Goal: Information Seeking & Learning: Learn about a topic

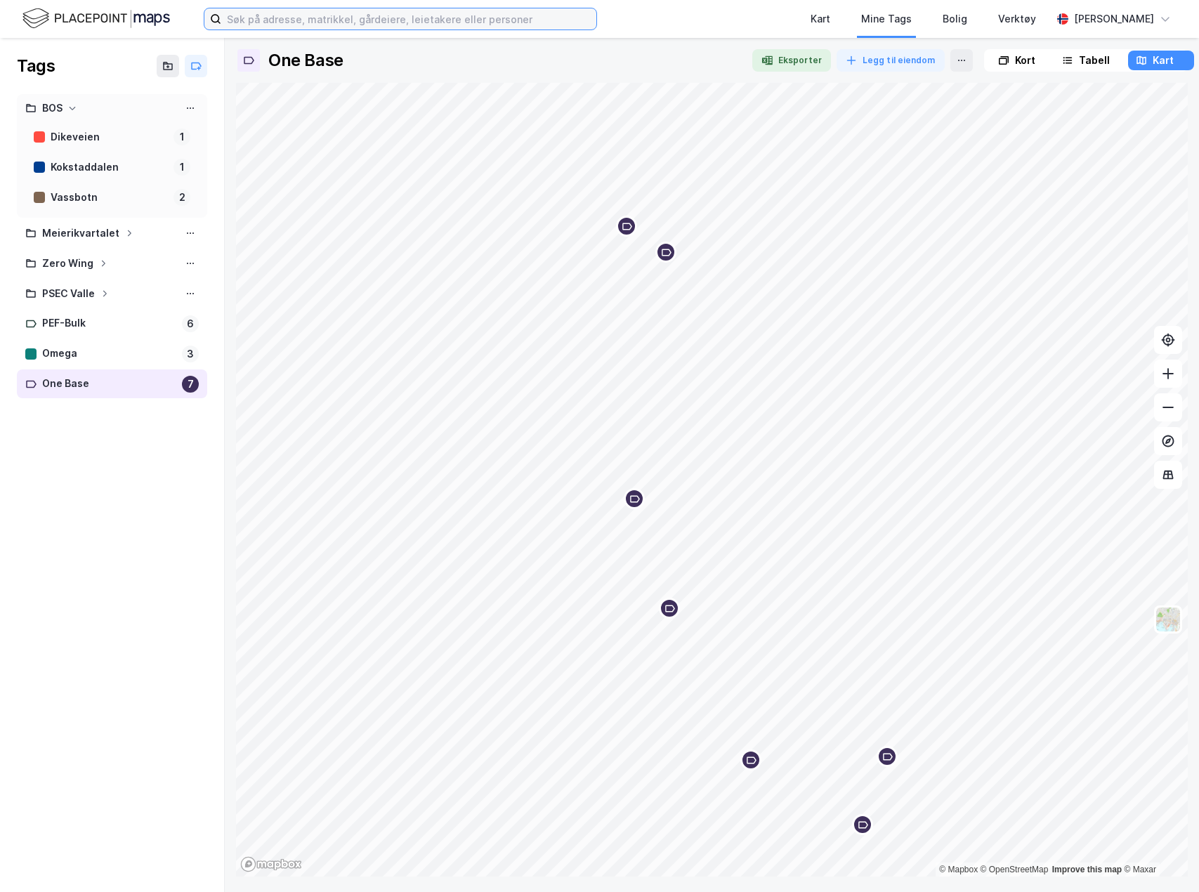
click at [412, 15] on input at bounding box center [408, 18] width 375 height 21
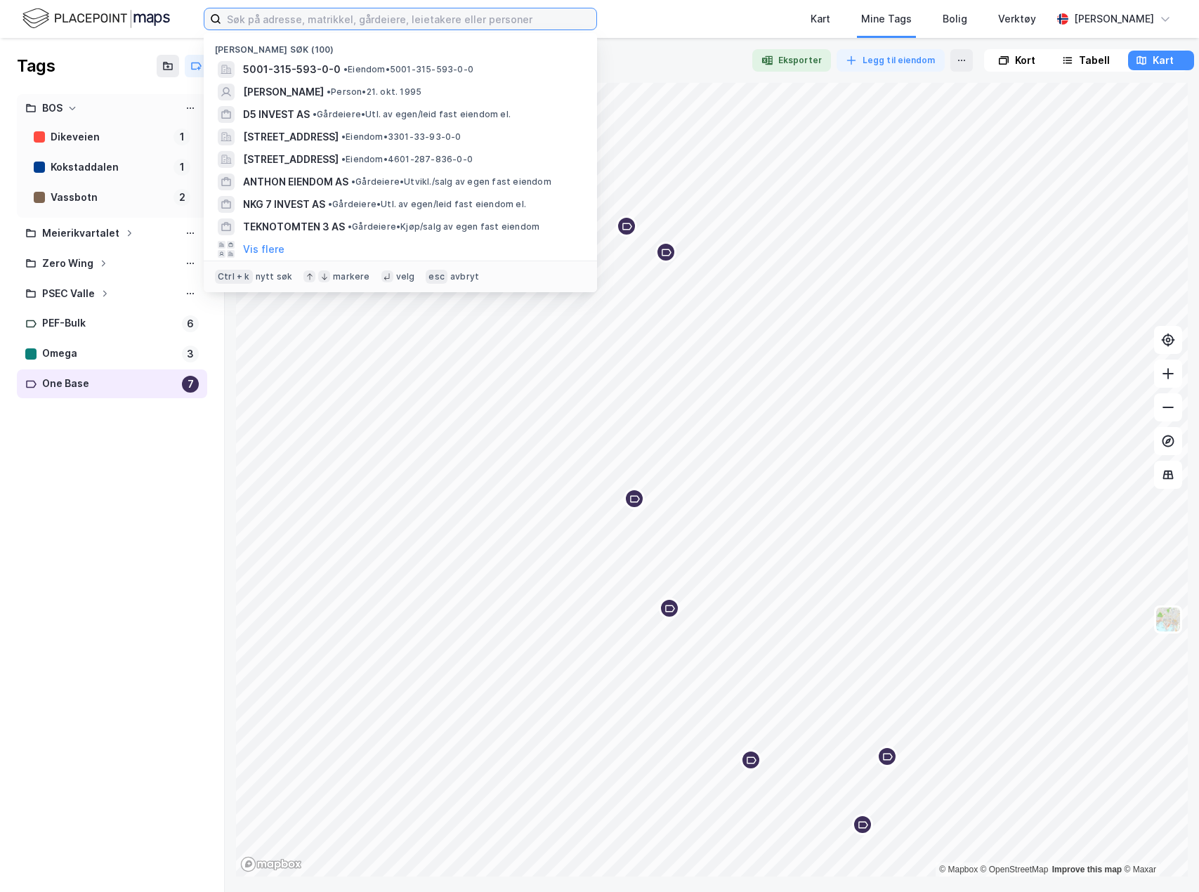
paste input "934 398 556"
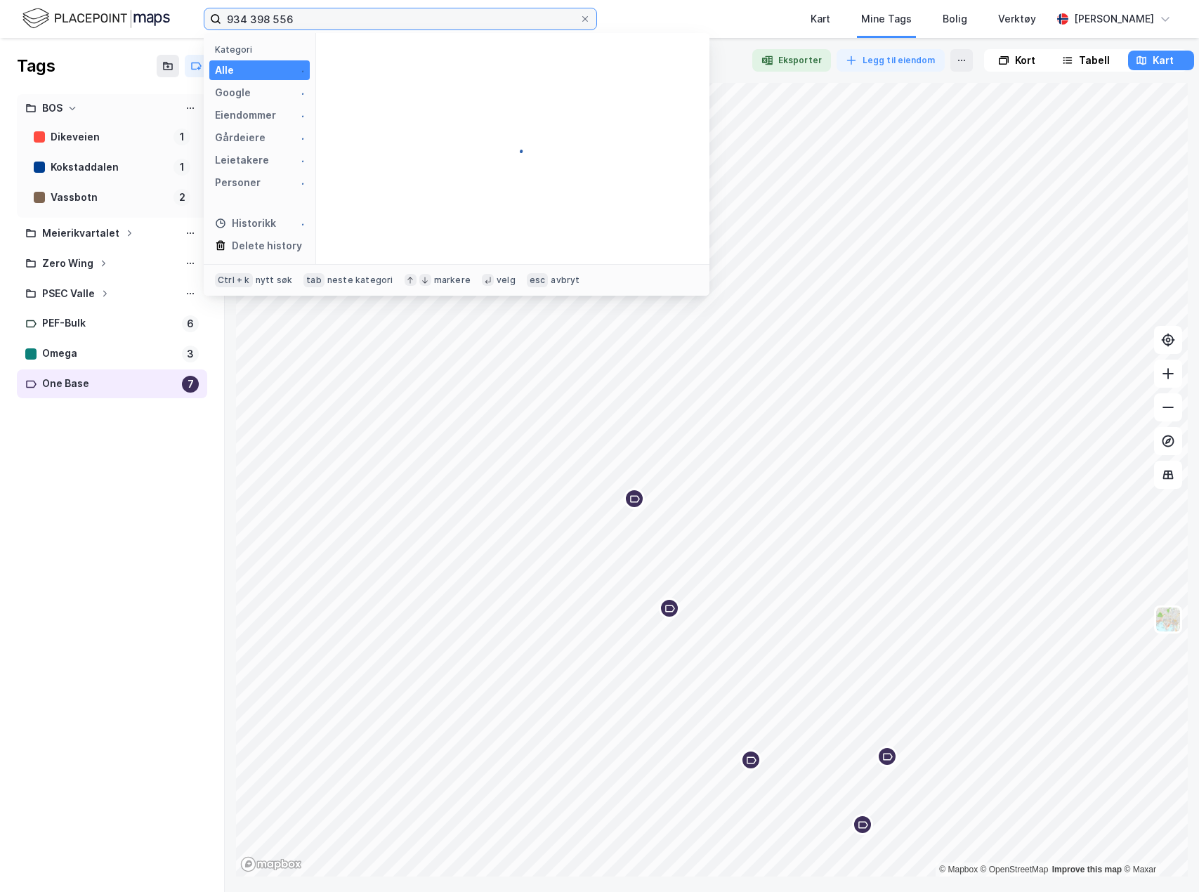
type input "934 398 556"
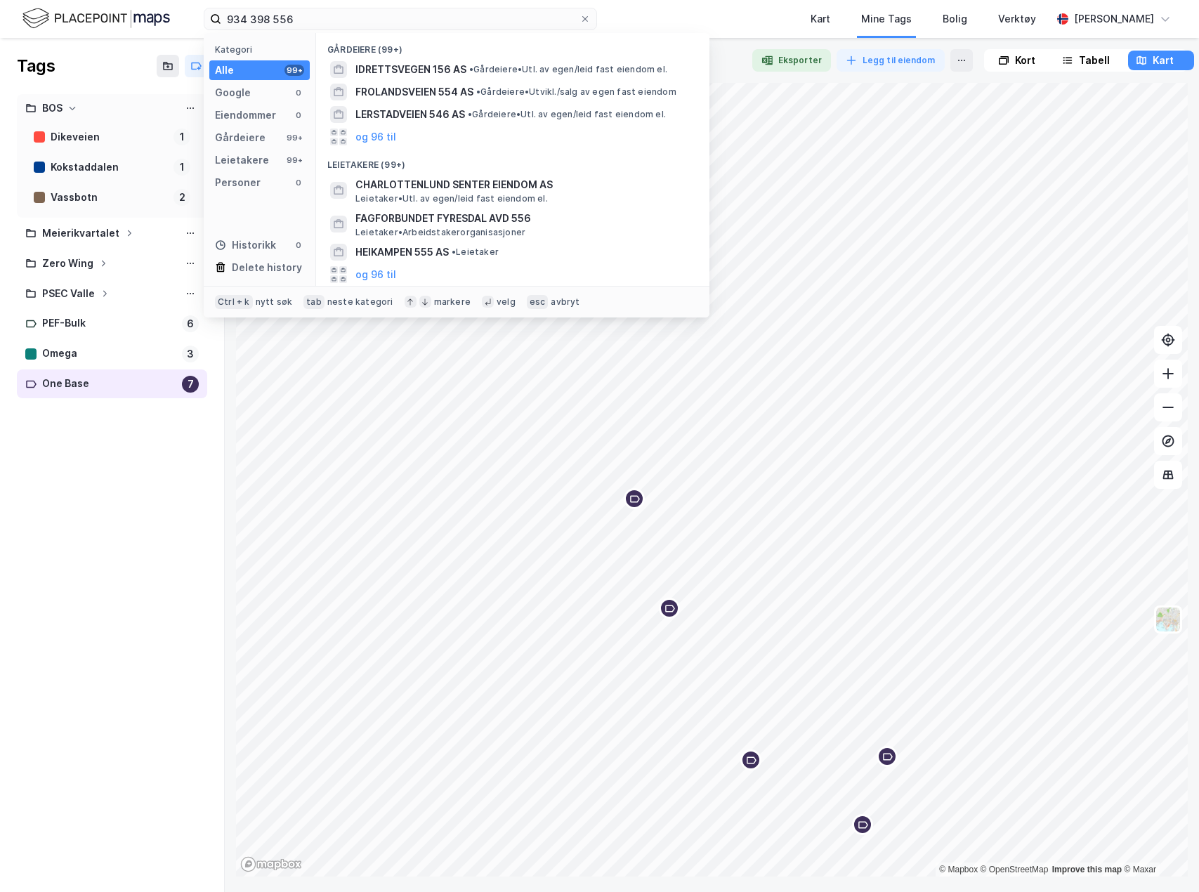
click at [92, 548] on div "Tags BOS Dikeveien 1 Kokstaddalen 1 Vassbotn 2 Meierikvartalet Zero Wing PSEC V…" at bounding box center [112, 465] width 225 height 854
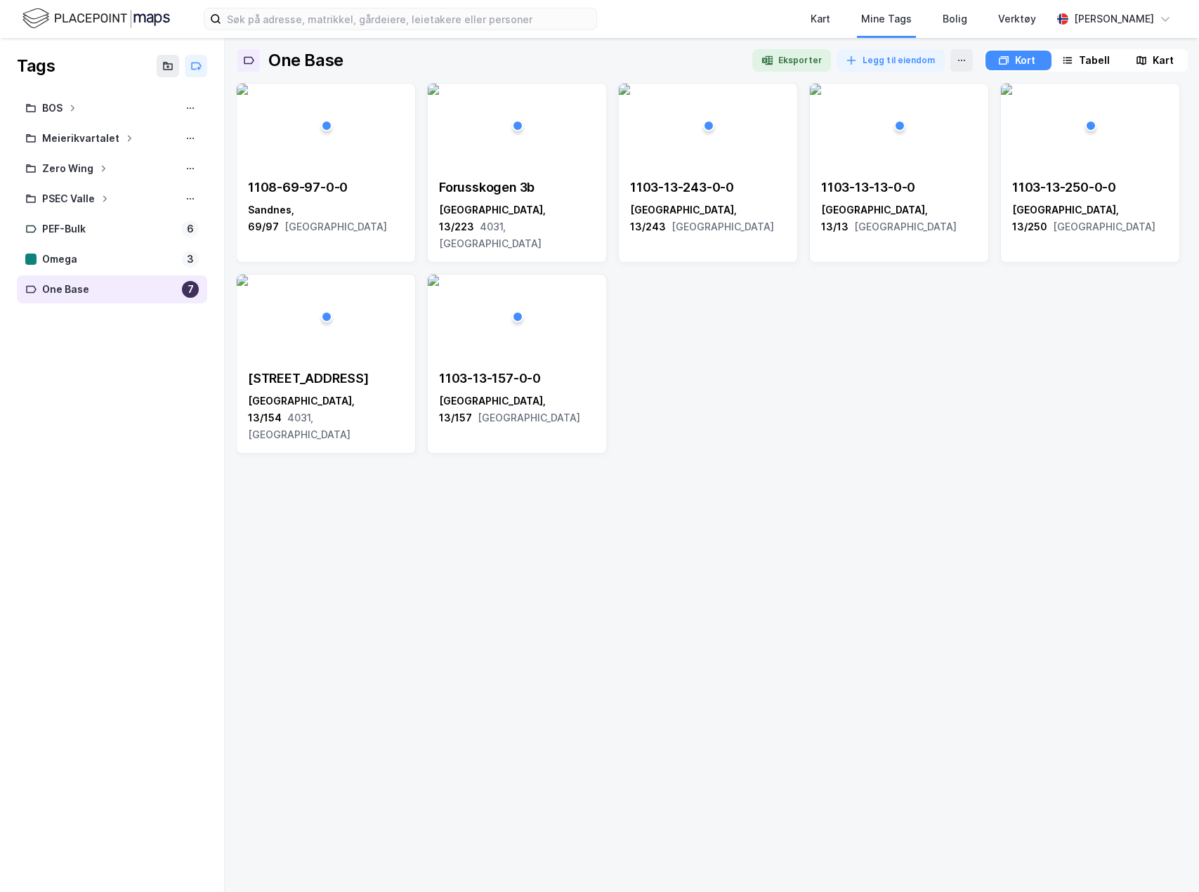
click at [1147, 59] on div "Kart" at bounding box center [1154, 61] width 63 height 20
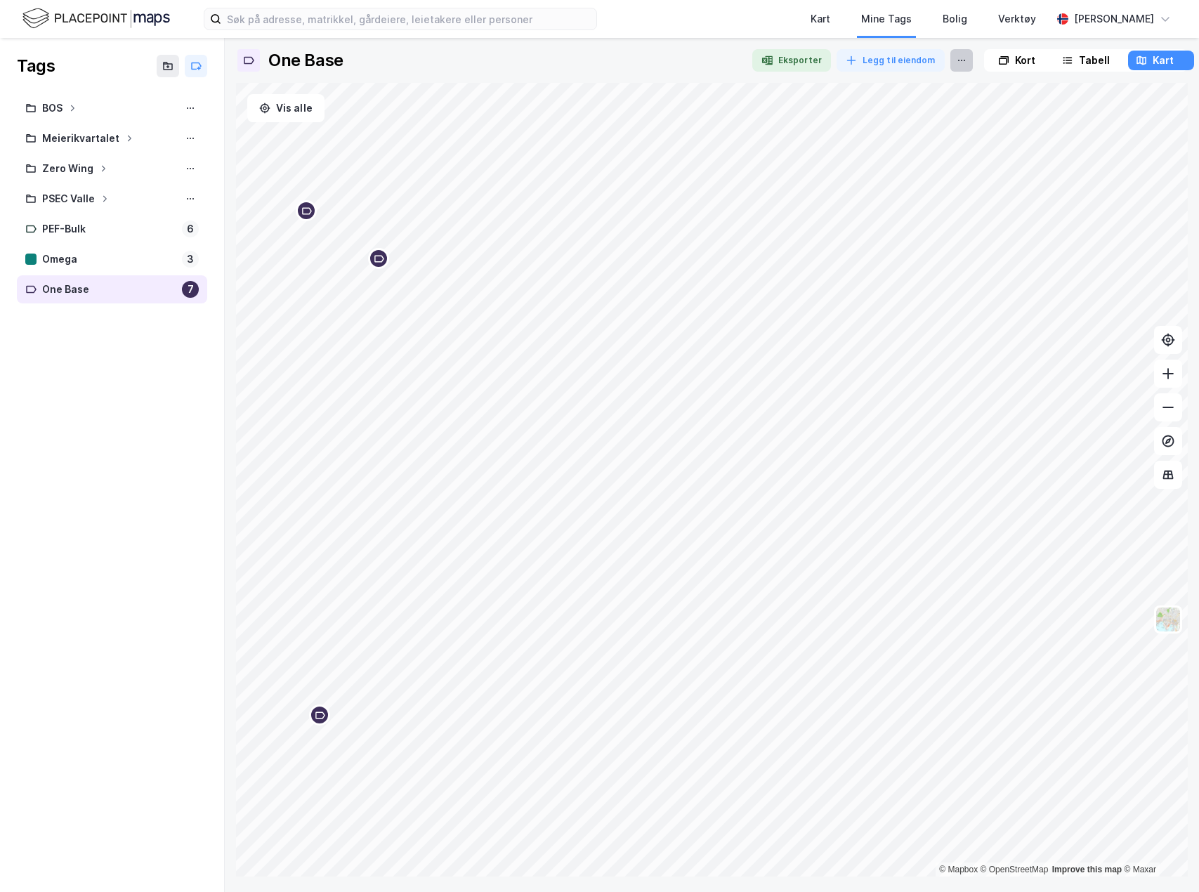
click at [956, 62] on icon at bounding box center [961, 60] width 11 height 11
click at [628, 49] on div at bounding box center [558, 60] width 365 height 22
click at [1164, 474] on icon at bounding box center [1168, 473] width 9 height 1
click at [1172, 621] on img at bounding box center [1168, 619] width 27 height 27
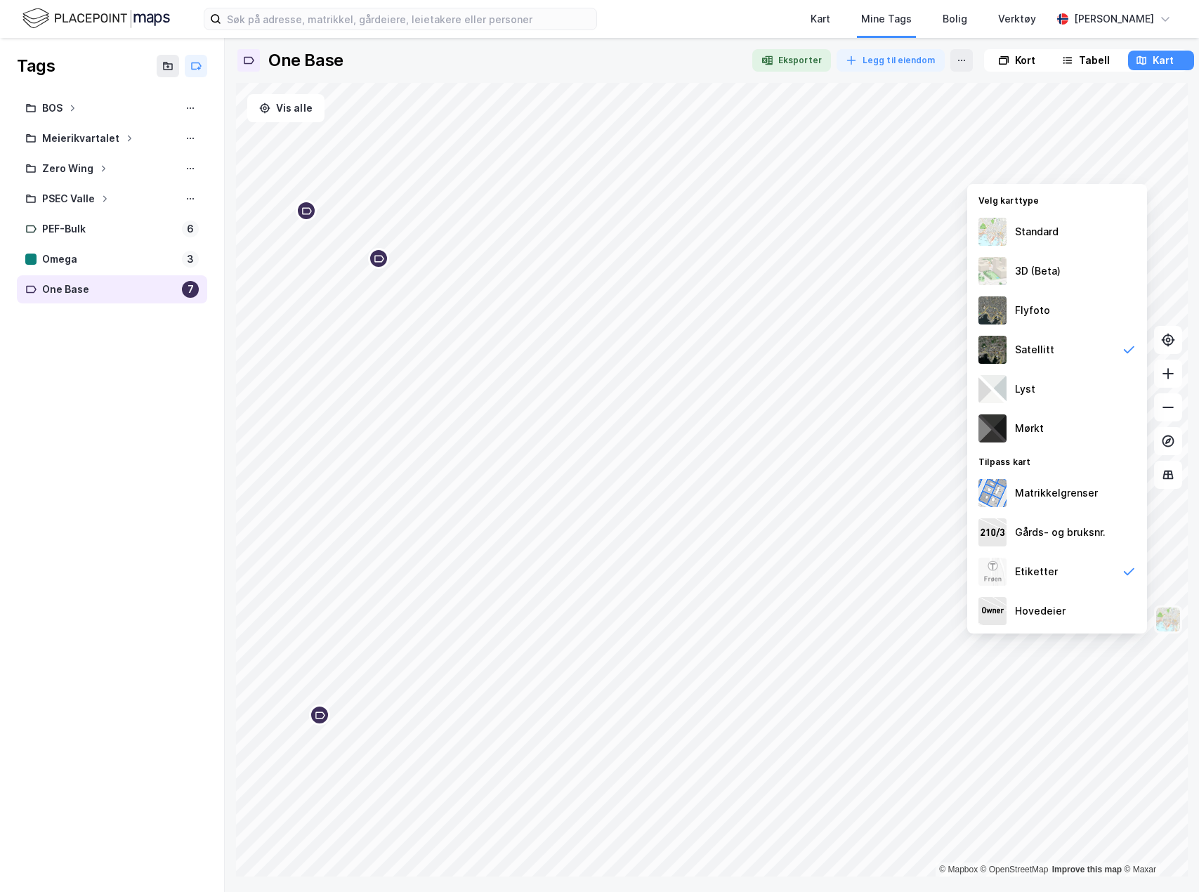
click at [1171, 621] on img at bounding box center [1168, 619] width 27 height 27
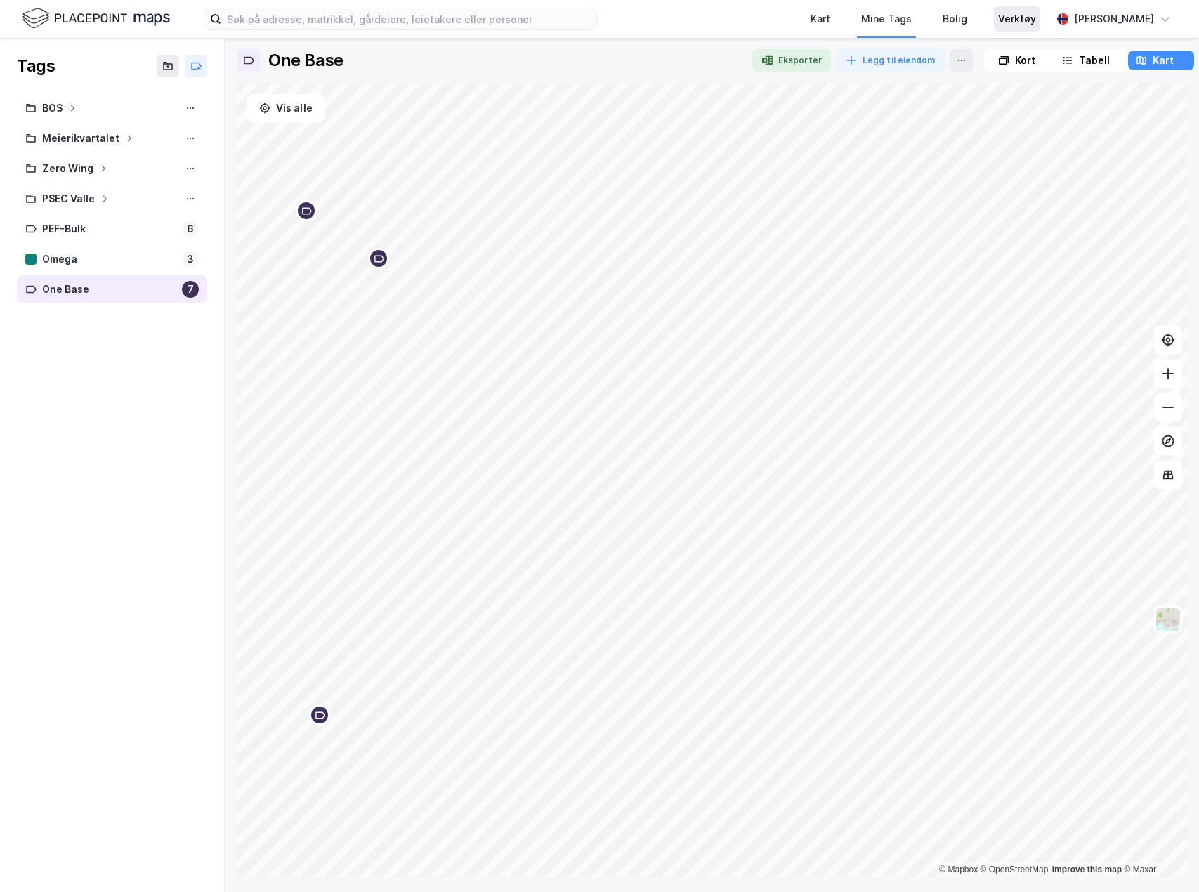
click at [1029, 11] on div "Verktøy" at bounding box center [1017, 19] width 38 height 17
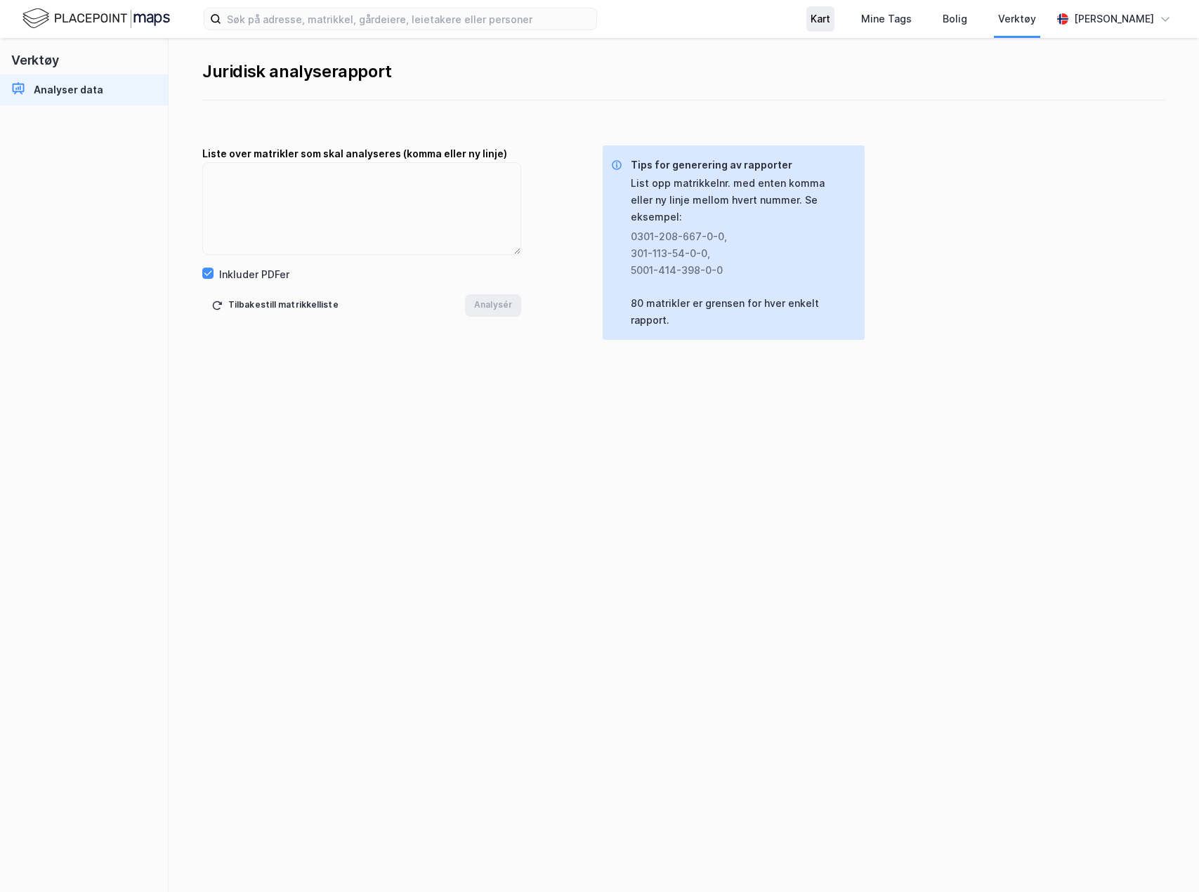
click at [830, 26] on div "Kart" at bounding box center [820, 19] width 20 height 17
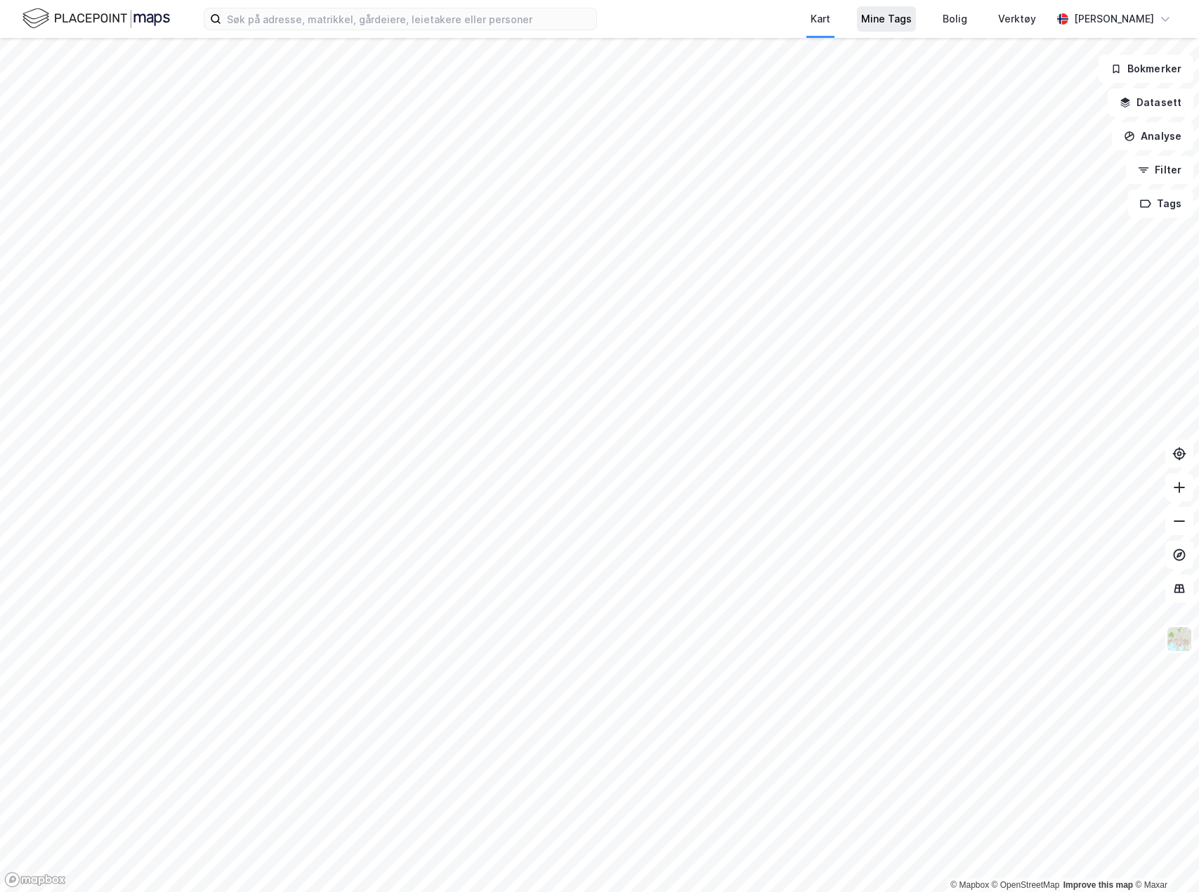
click at [902, 15] on div "Mine Tags" at bounding box center [886, 19] width 51 height 17
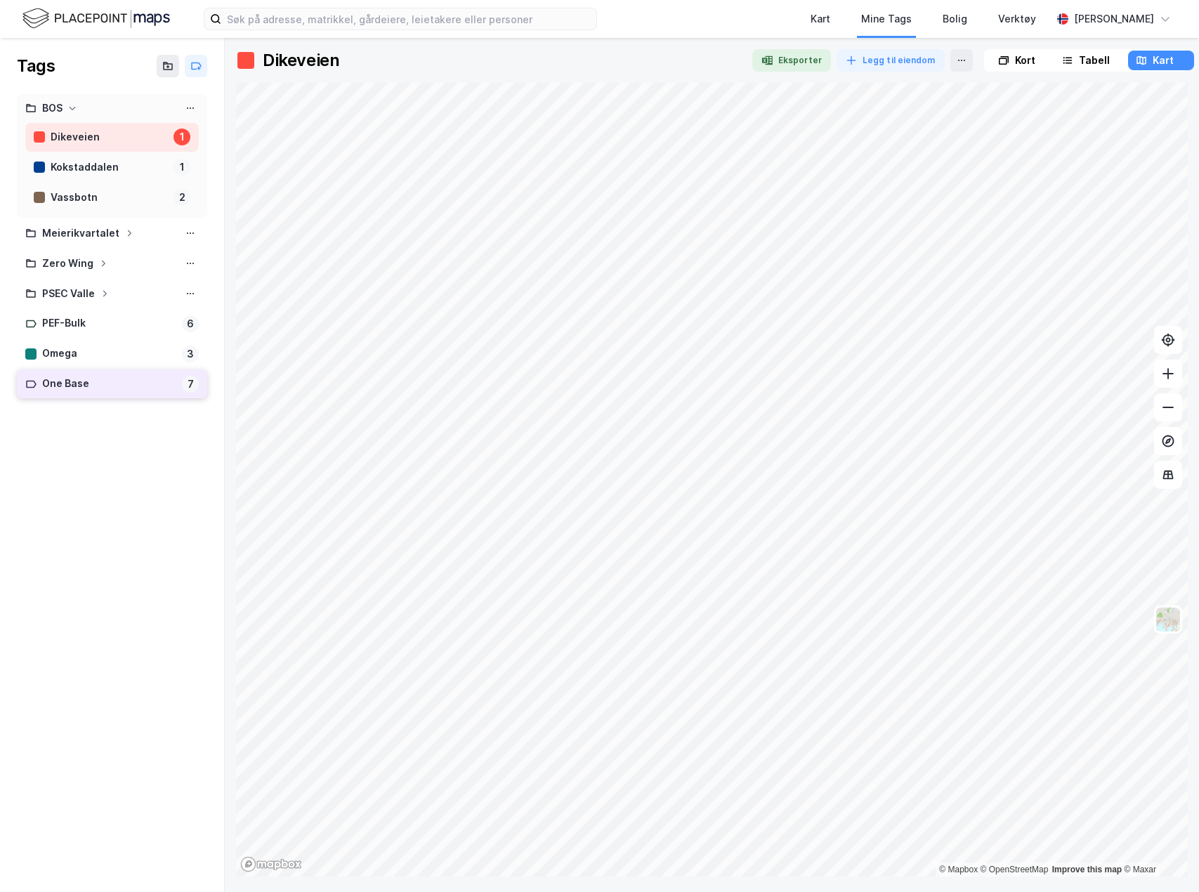
click at [77, 393] on div "One Base 7" at bounding box center [112, 383] width 190 height 29
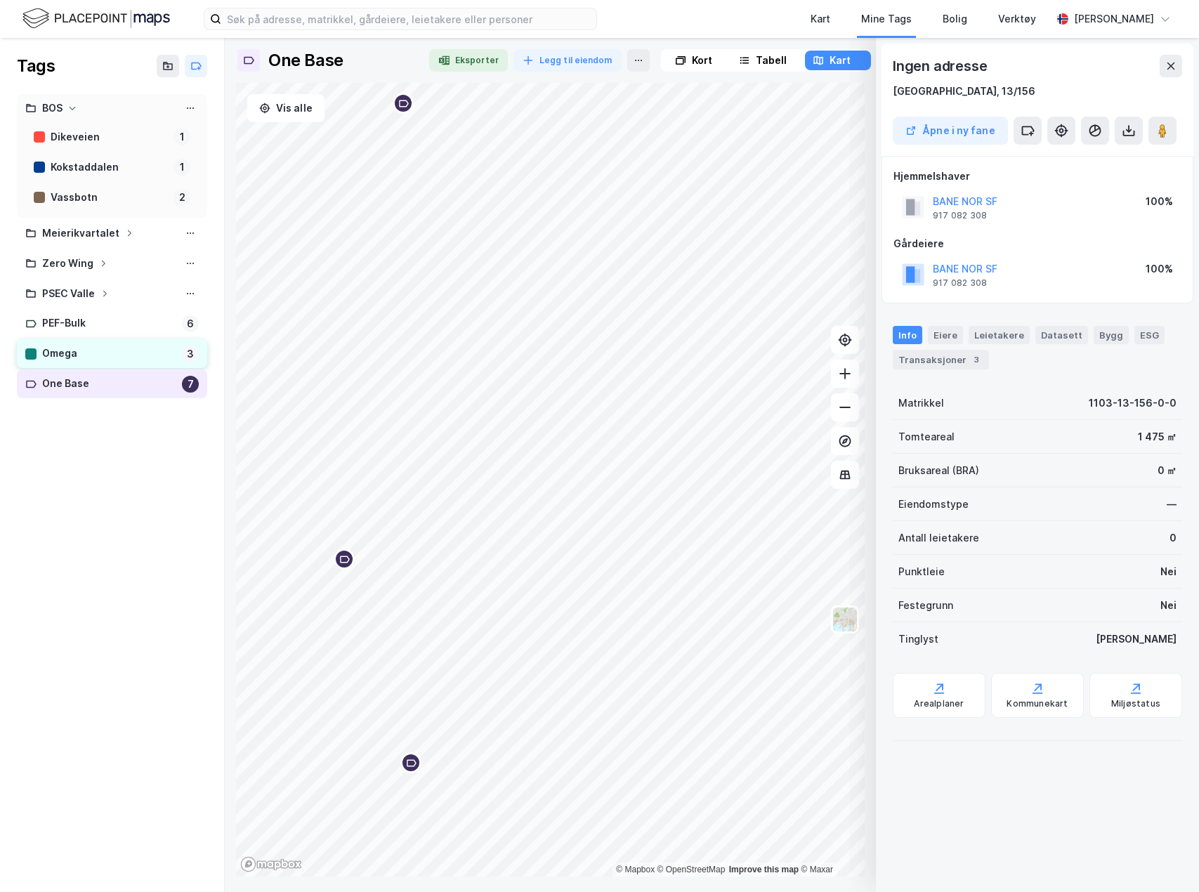
click at [107, 366] on div "Omega 3" at bounding box center [112, 353] width 190 height 29
click at [109, 379] on div "One Base" at bounding box center [109, 384] width 134 height 18
click at [124, 385] on div "One Base" at bounding box center [109, 384] width 134 height 18
click at [114, 475] on div "Tags BOS Dikeveien 1 Kokstaddalen 1 Vassbotn 2 Meierikvartalet Zero Wing PSEC V…" at bounding box center [112, 465] width 225 height 854
click at [833, 60] on div "Kart" at bounding box center [839, 60] width 21 height 17
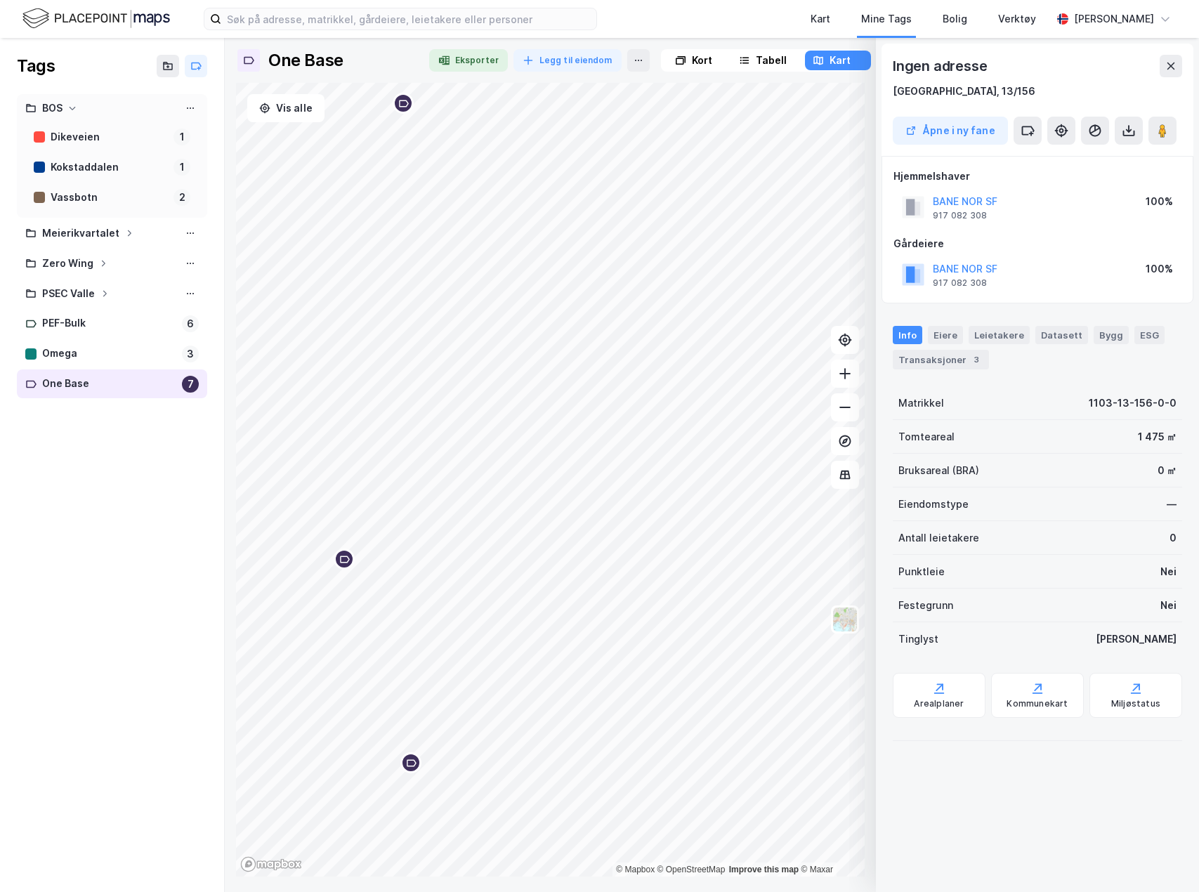
click at [115, 641] on div "Tags BOS Dikeveien 1 Kokstaddalen 1 Vassbotn 2 Meierikvartalet Zero Wing PSEC V…" at bounding box center [112, 465] width 225 height 854
click at [112, 21] on img at bounding box center [95, 18] width 147 height 25
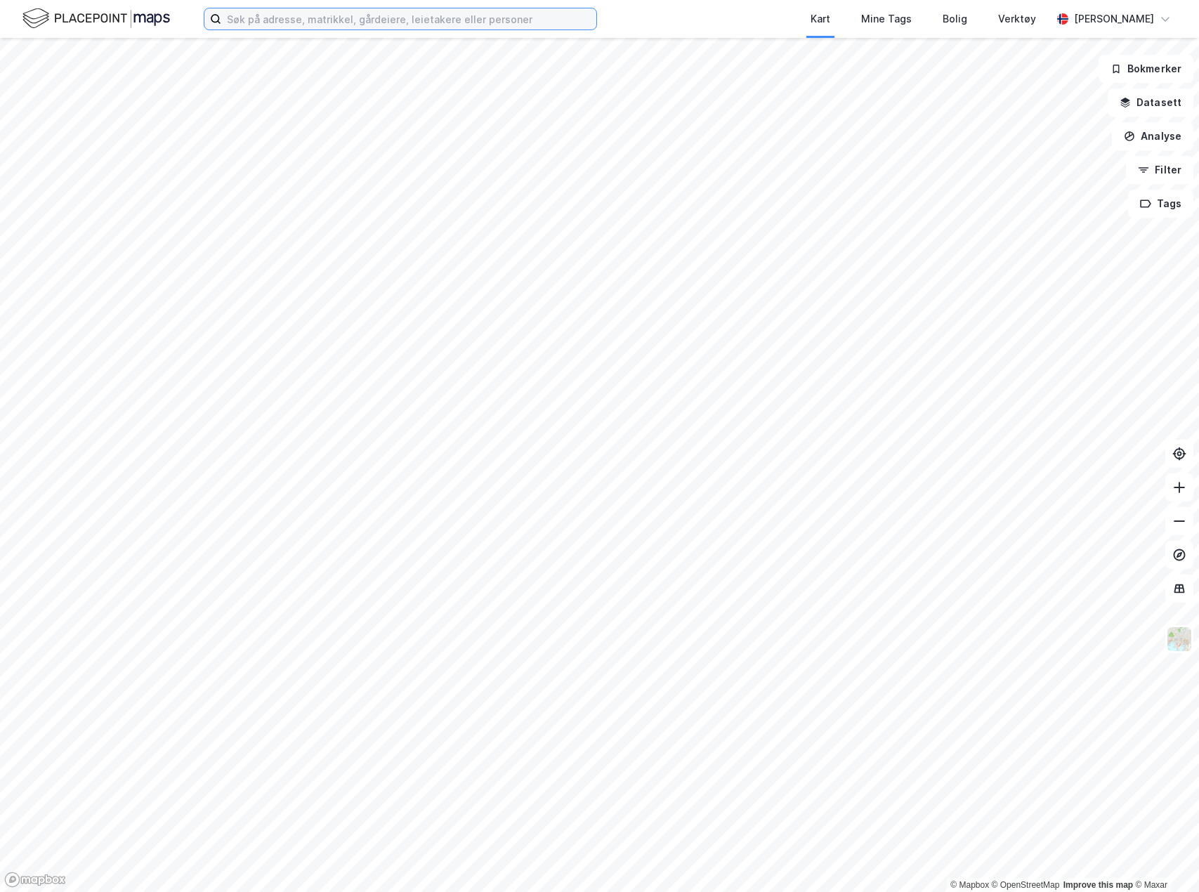
click at [489, 18] on input at bounding box center [408, 18] width 375 height 21
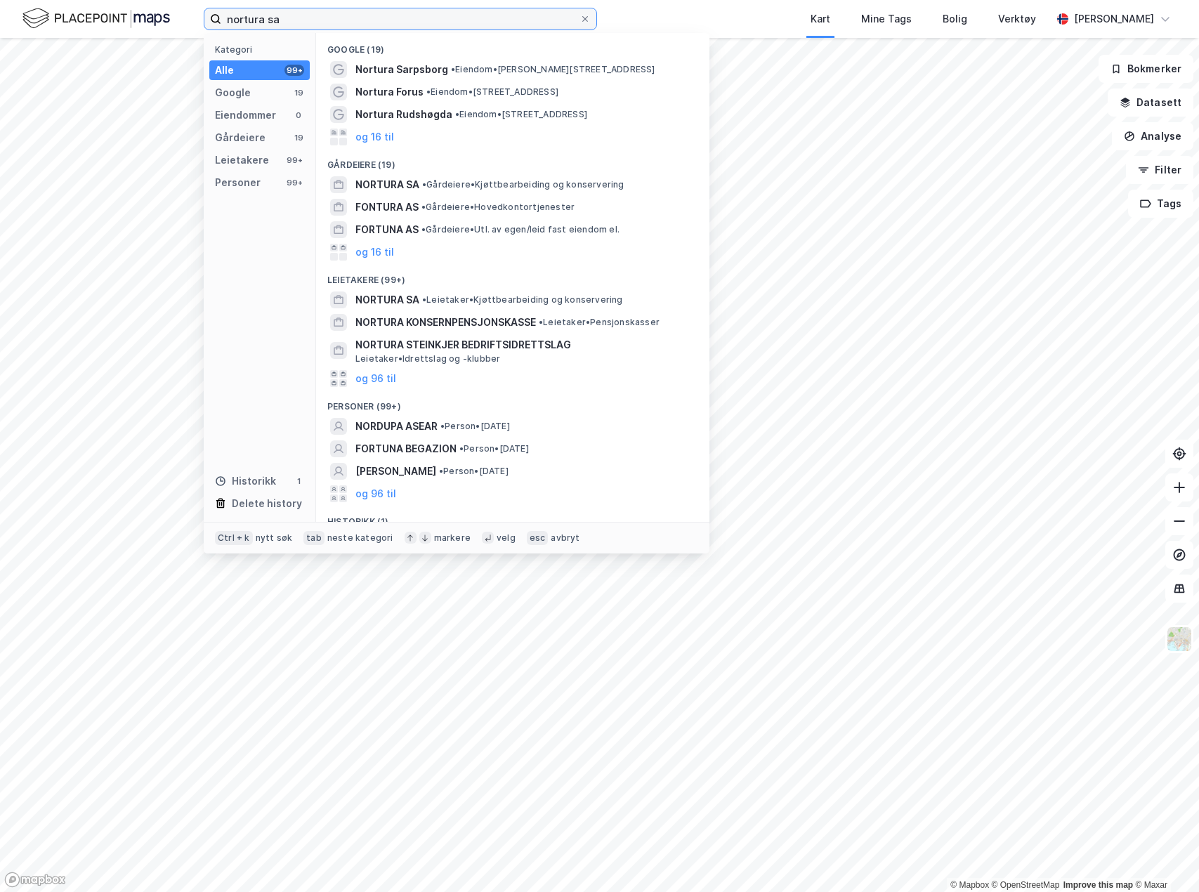
type input "nortura sa"
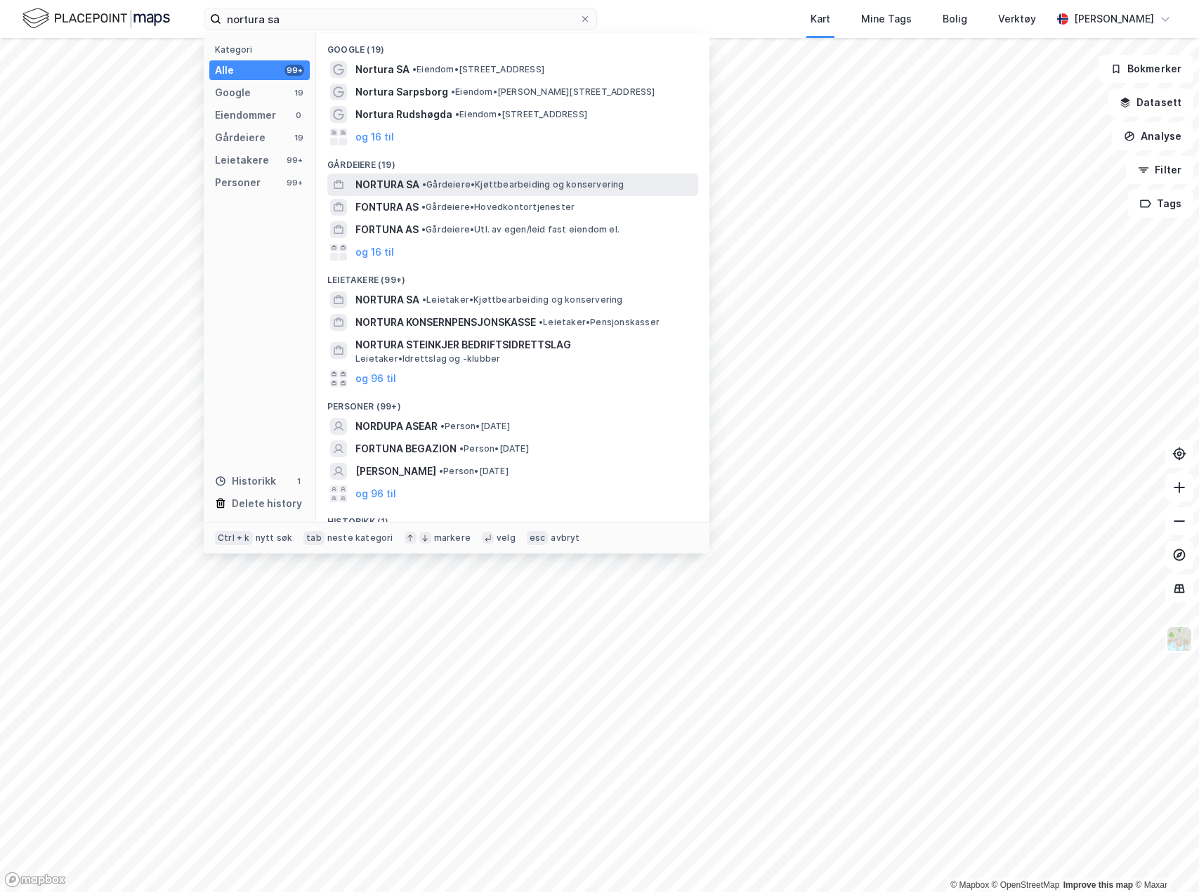
click at [464, 192] on div "NORTURA SA • Gårdeiere • Kjøttbearbeiding og konservering" at bounding box center [525, 184] width 340 height 17
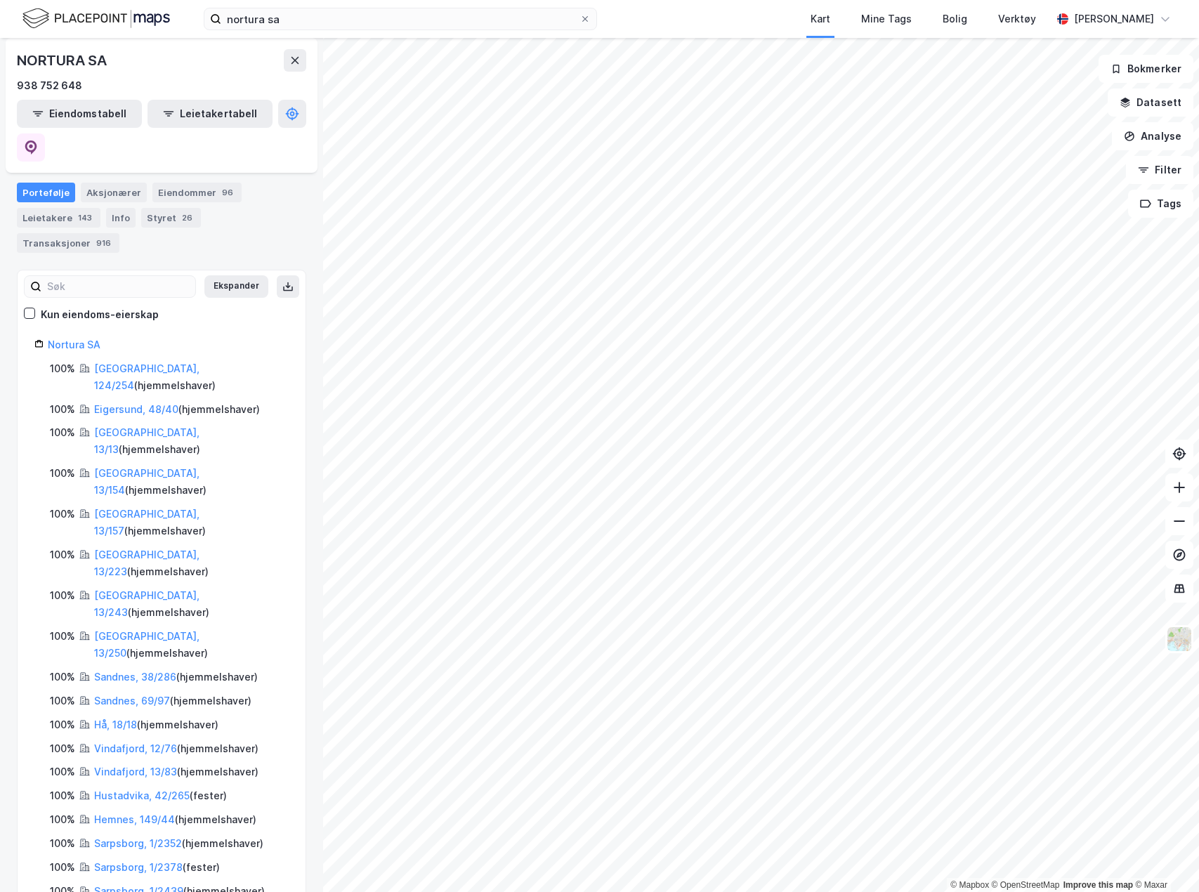
scroll to position [94, 0]
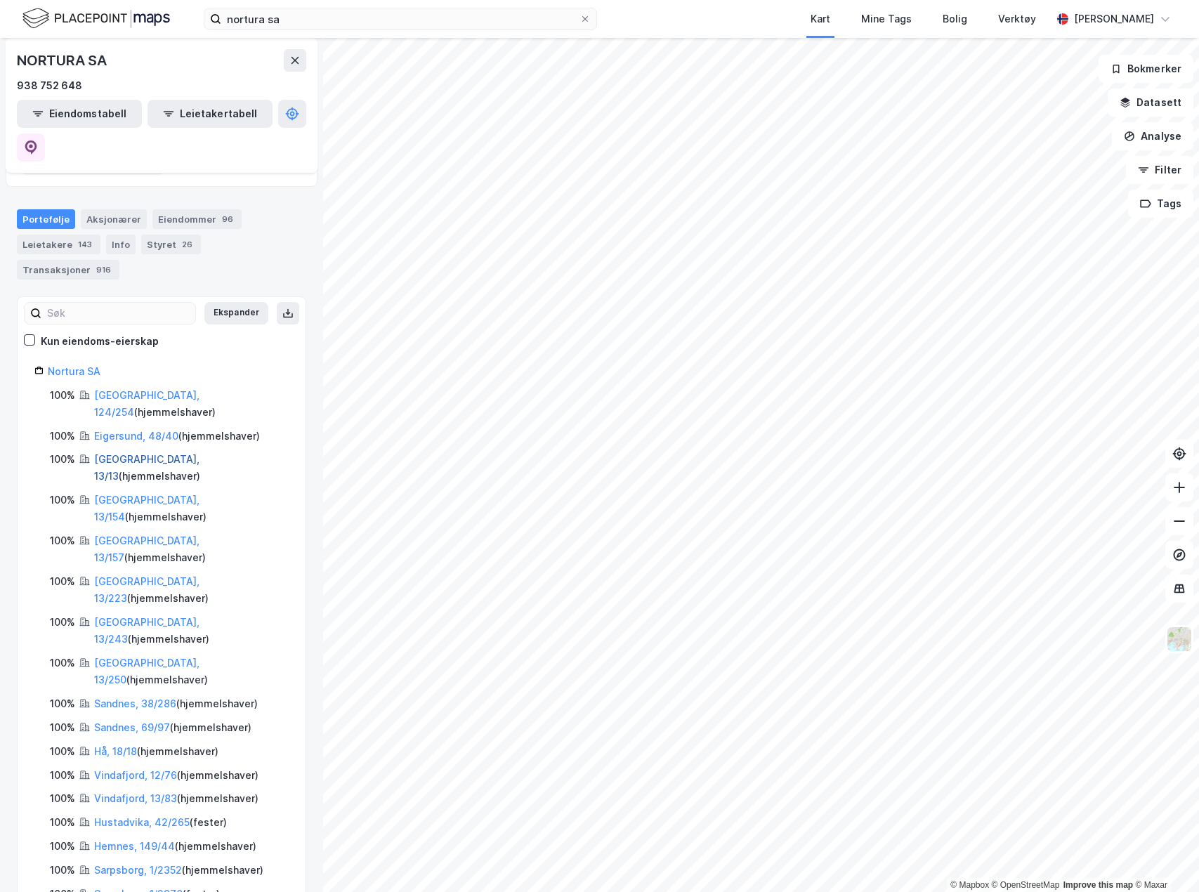
click at [119, 453] on link "[GEOGRAPHIC_DATA], 13/13" at bounding box center [146, 467] width 105 height 29
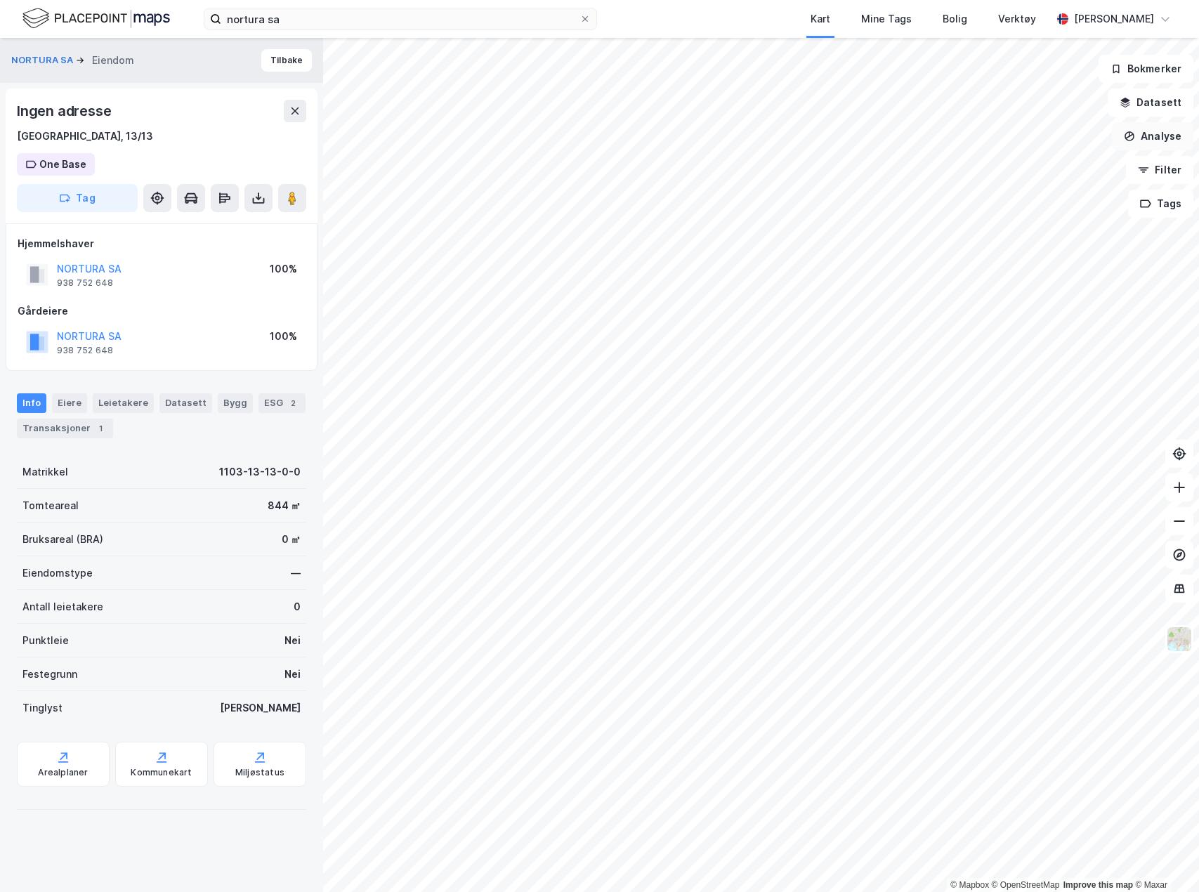
click at [1155, 137] on button "Analyse" at bounding box center [1152, 136] width 81 height 28
click at [994, 132] on div "Mål avstand" at bounding box center [1030, 137] width 122 height 12
click at [1182, 134] on button "Analyse" at bounding box center [1152, 136] width 81 height 28
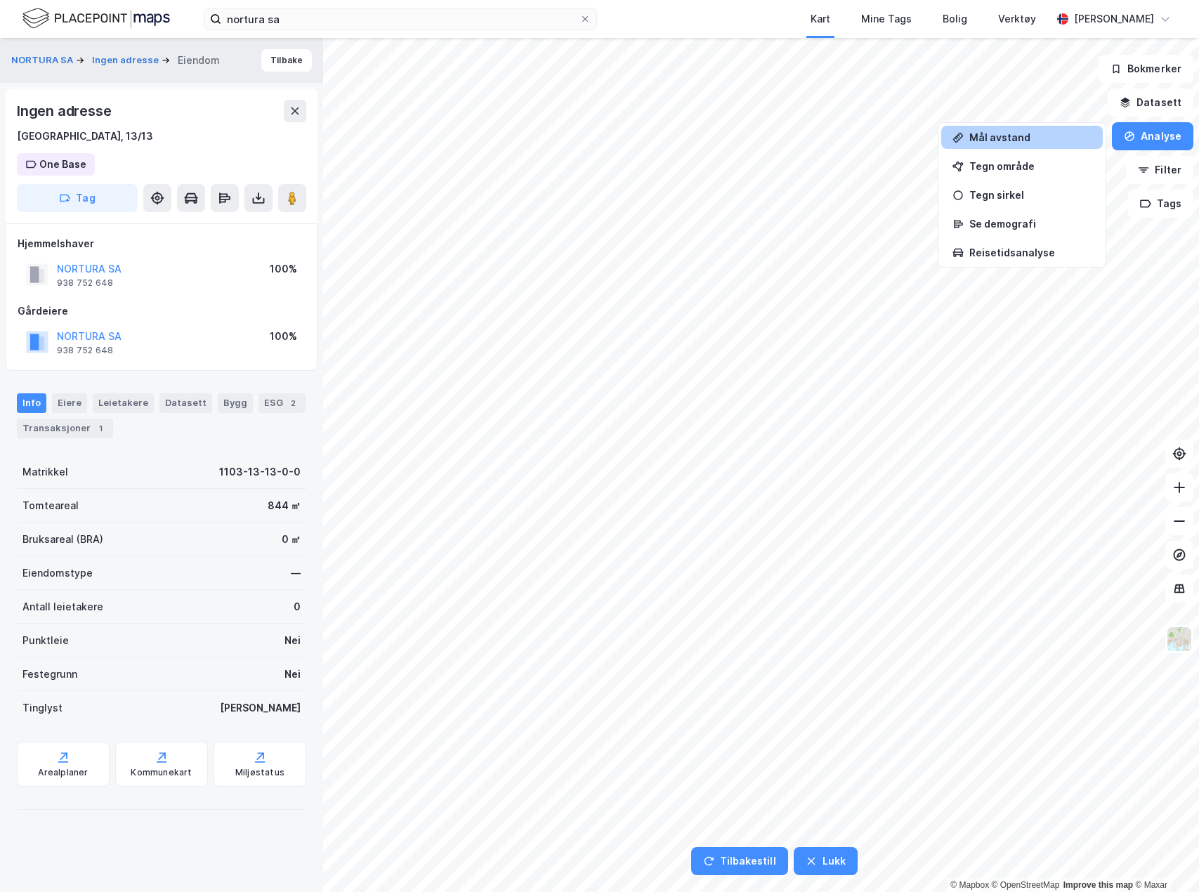
click at [975, 138] on div "Mål avstand" at bounding box center [1030, 137] width 122 height 12
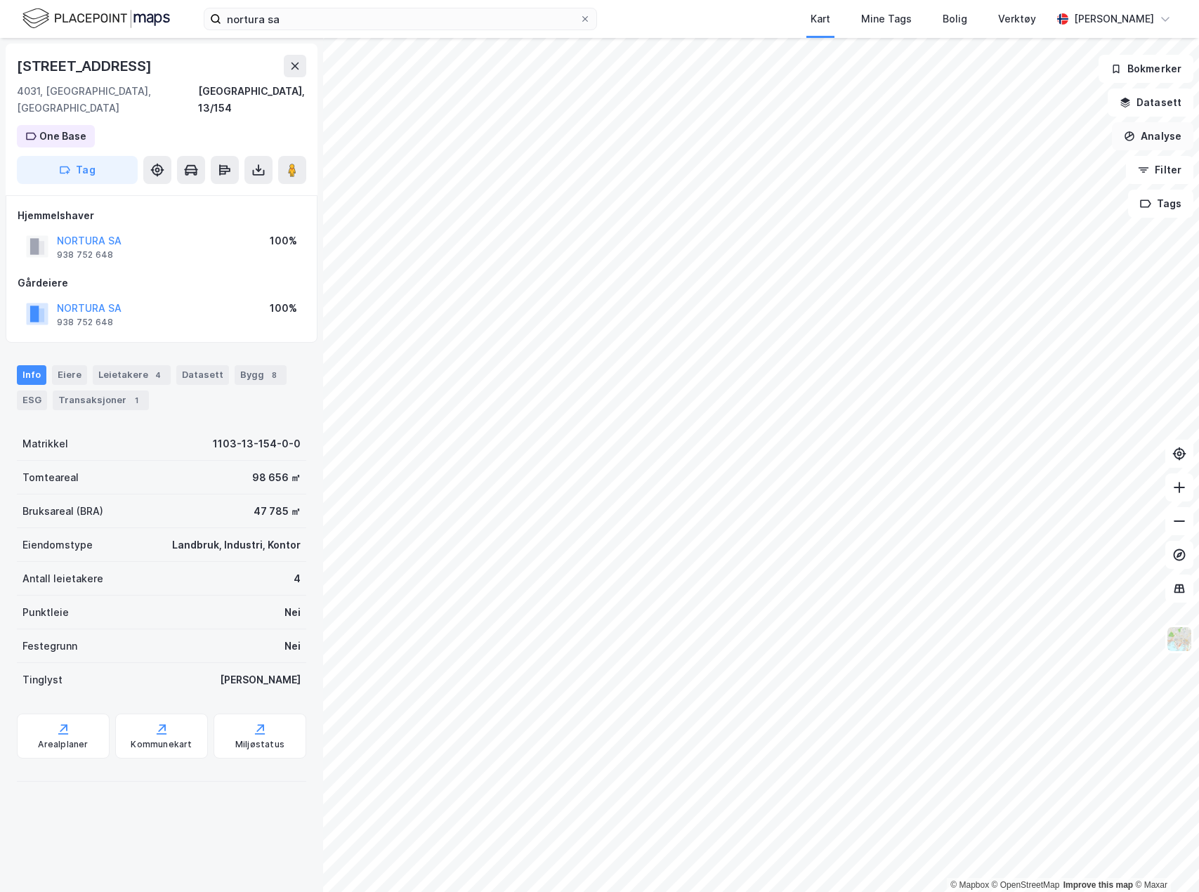
click at [1155, 124] on button "Analyse" at bounding box center [1152, 136] width 81 height 28
click at [1009, 142] on div "Mål avstand" at bounding box center [1030, 137] width 122 height 12
click at [1162, 133] on button "Analyse" at bounding box center [1152, 136] width 81 height 28
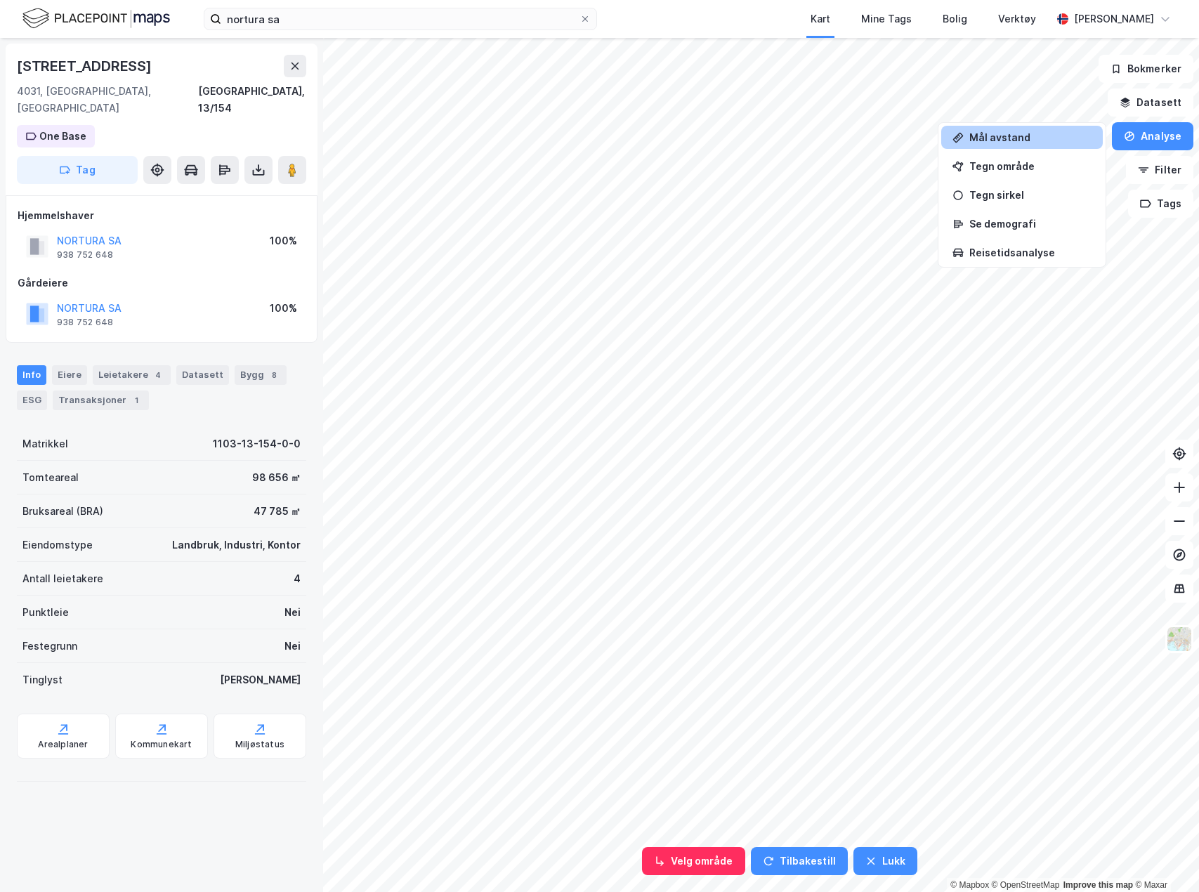
click at [961, 136] on icon at bounding box center [958, 137] width 11 height 11
